Goal: Check status: Check status

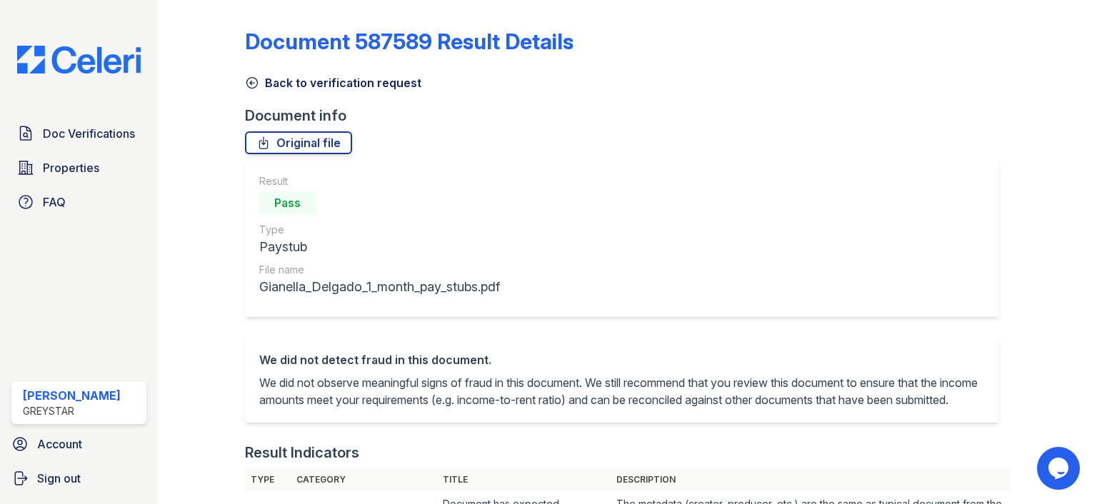
scroll to position [643, 0]
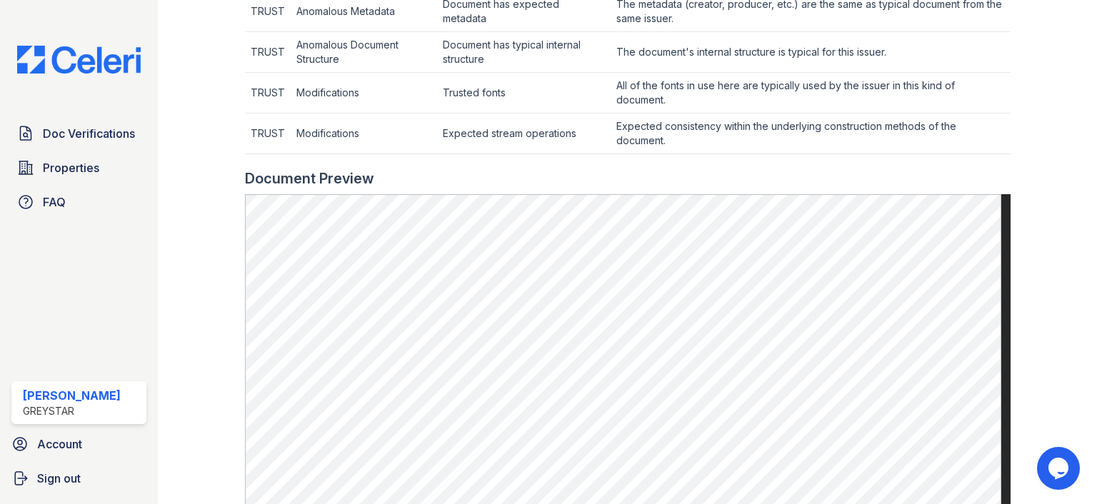
click at [1020, 257] on div at bounding box center [1043, 102] width 64 height 1193
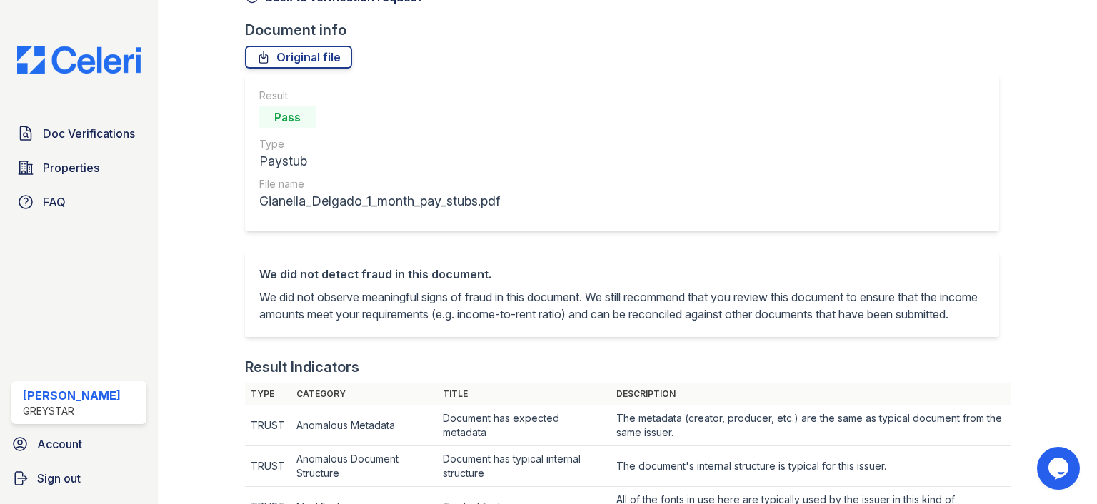
scroll to position [0, 0]
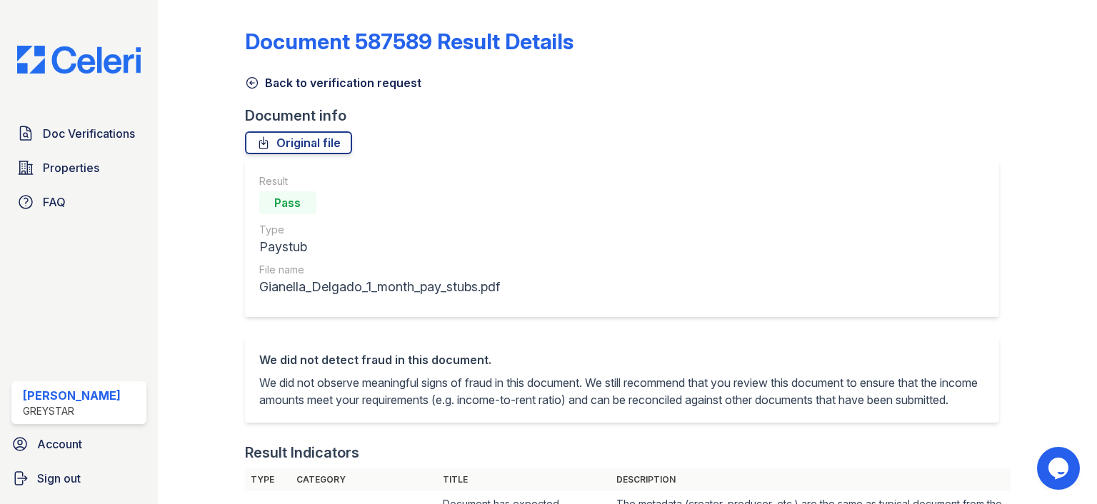
click at [261, 82] on link "Back to verification request" at bounding box center [333, 82] width 176 height 17
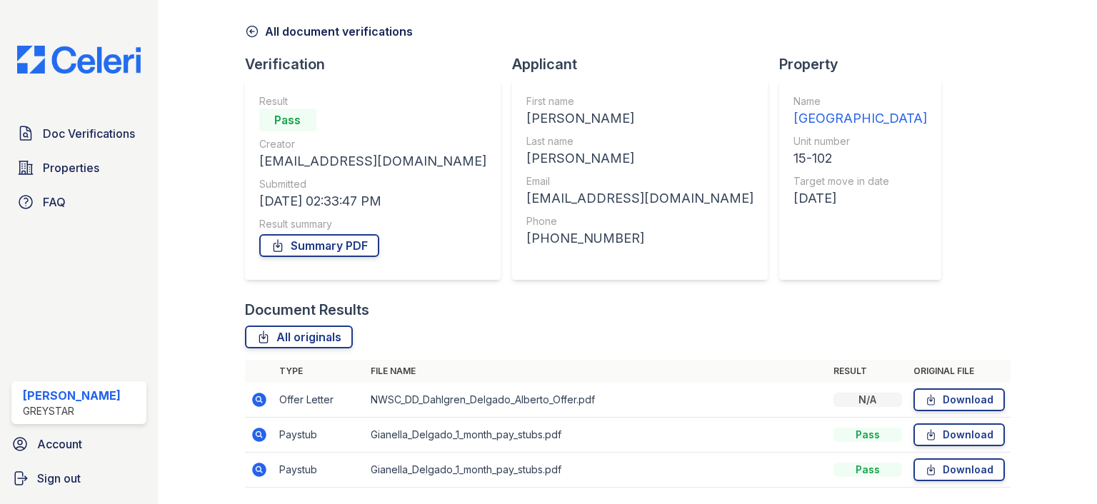
scroll to position [97, 0]
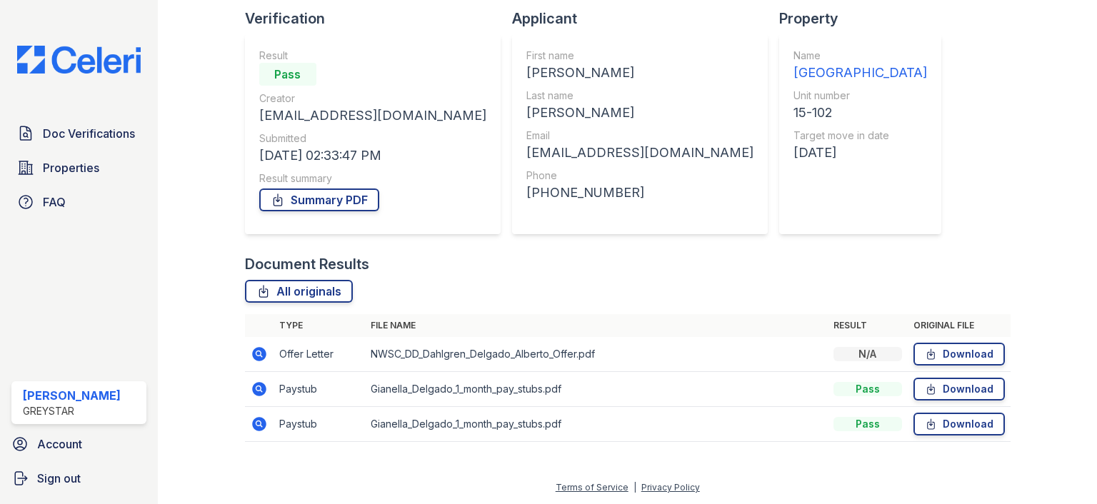
click at [254, 416] on icon at bounding box center [259, 424] width 17 height 17
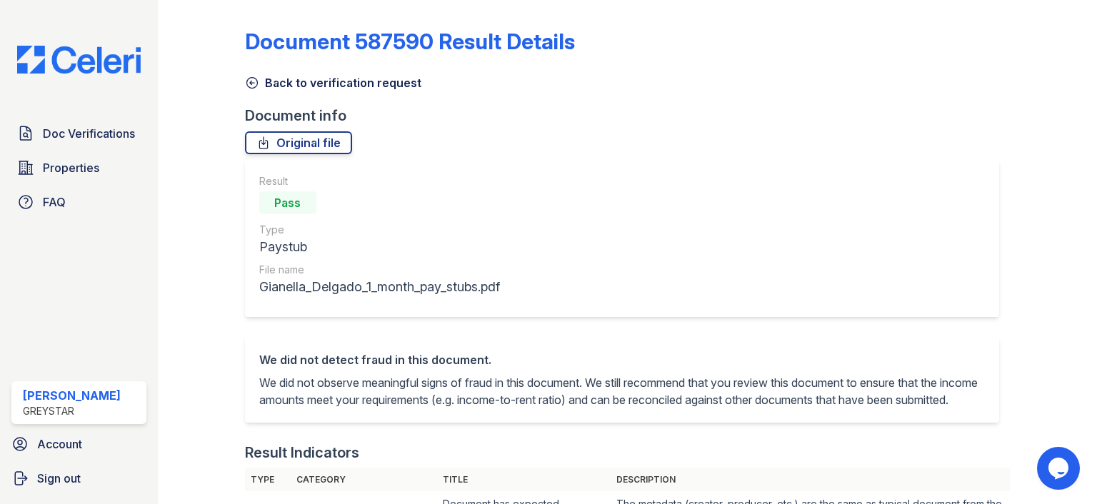
click at [254, 79] on icon at bounding box center [252, 83] width 14 height 14
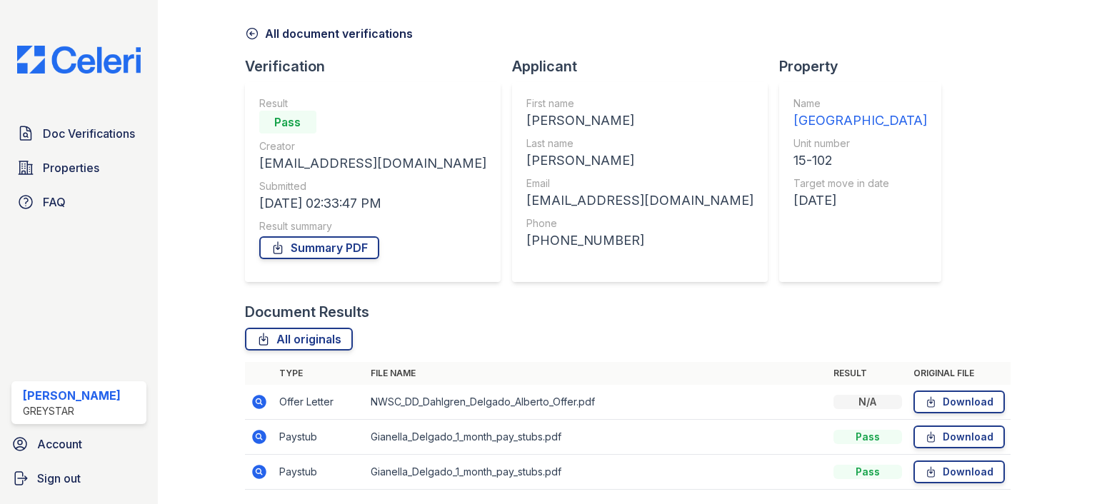
scroll to position [97, 0]
